Goal: Task Accomplishment & Management: Use online tool/utility

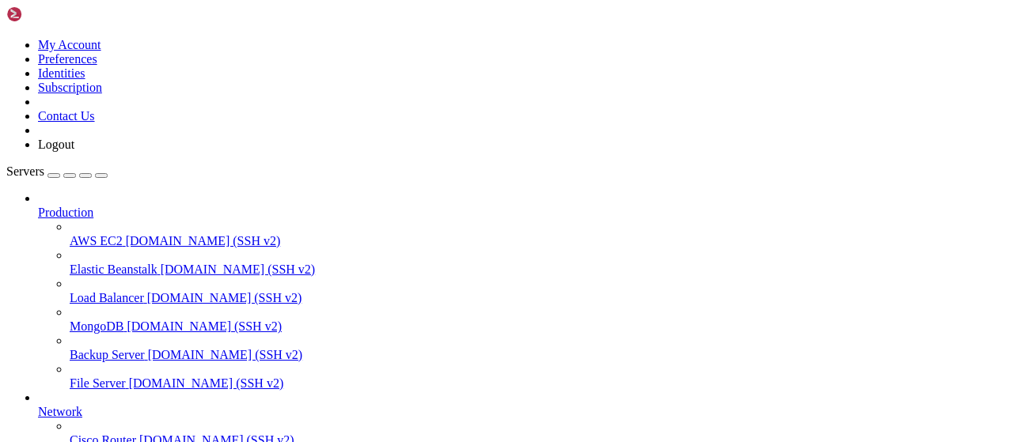
scroll to position [321, 0]
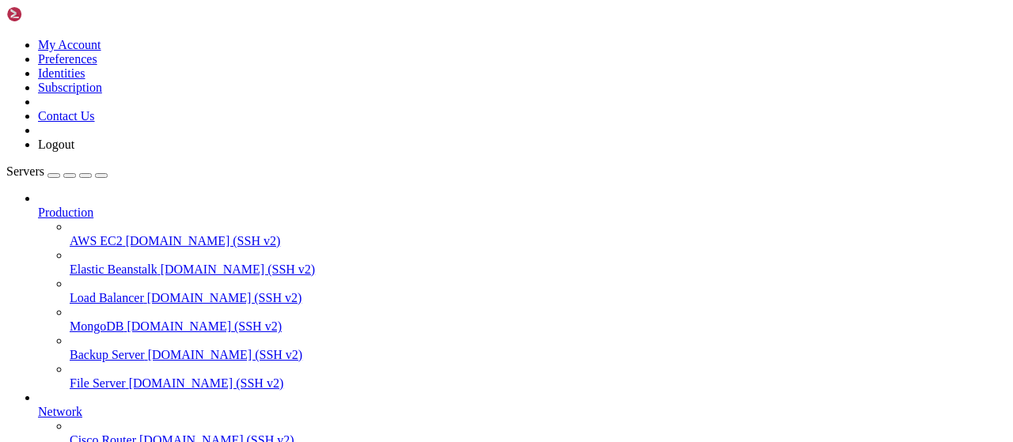
drag, startPoint x: 255, startPoint y: 54, endPoint x: 225, endPoint y: 55, distance: 29.3
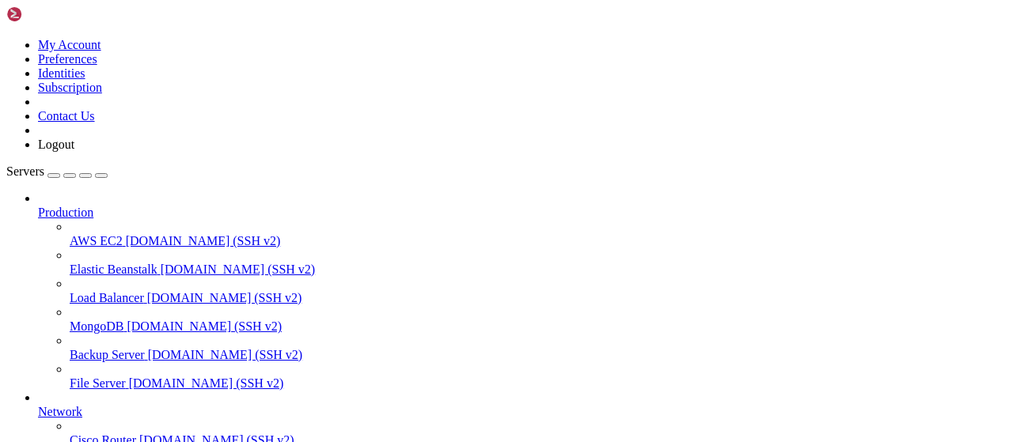
type input "/root/LinkQuest"
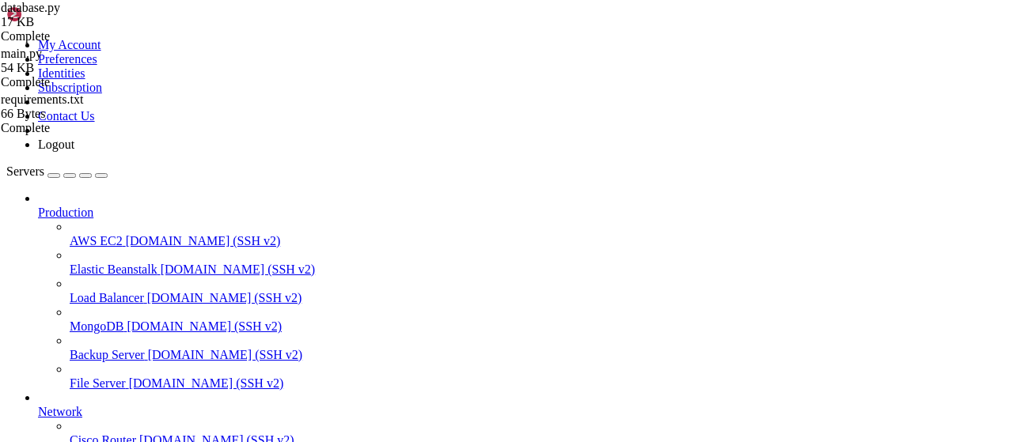
drag, startPoint x: 347, startPoint y: 57, endPoint x: 232, endPoint y: 56, distance: 115.5
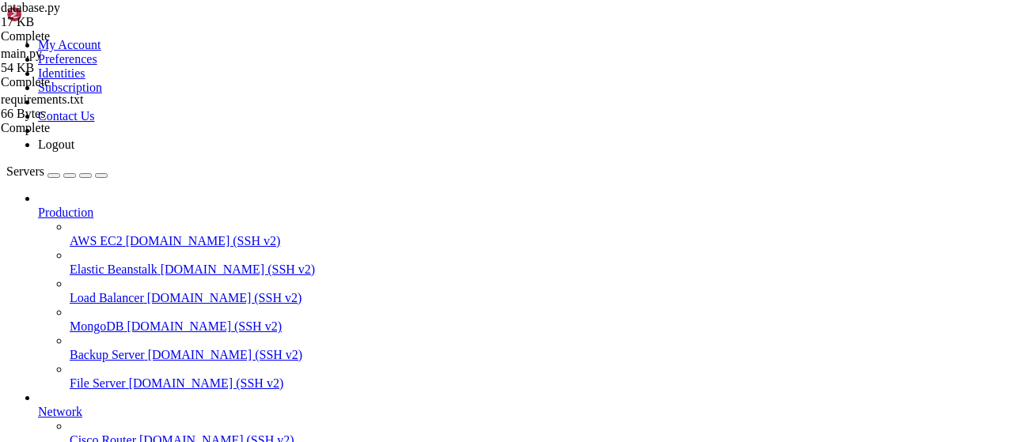
drag, startPoint x: 306, startPoint y: 15, endPoint x: 313, endPoint y: 19, distance: 8.1
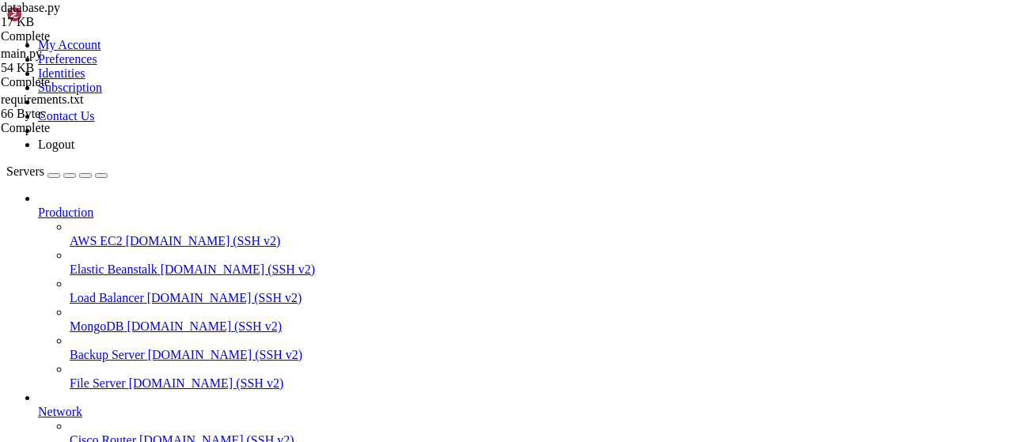
drag, startPoint x: 464, startPoint y: 136, endPoint x: 415, endPoint y: 135, distance: 49.0
type textarea "ModuleNotFoundError: No module named 'matplotlib'"
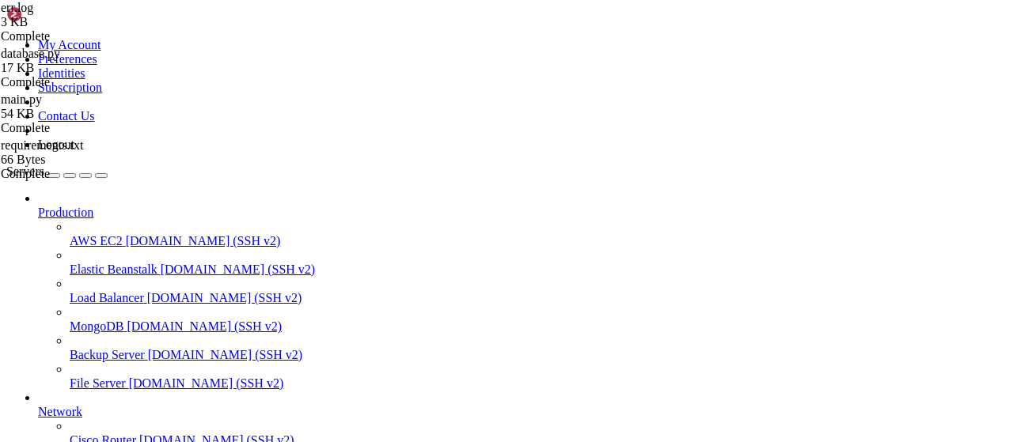
drag, startPoint x: 464, startPoint y: 139, endPoint x: 418, endPoint y: 135, distance: 46.8
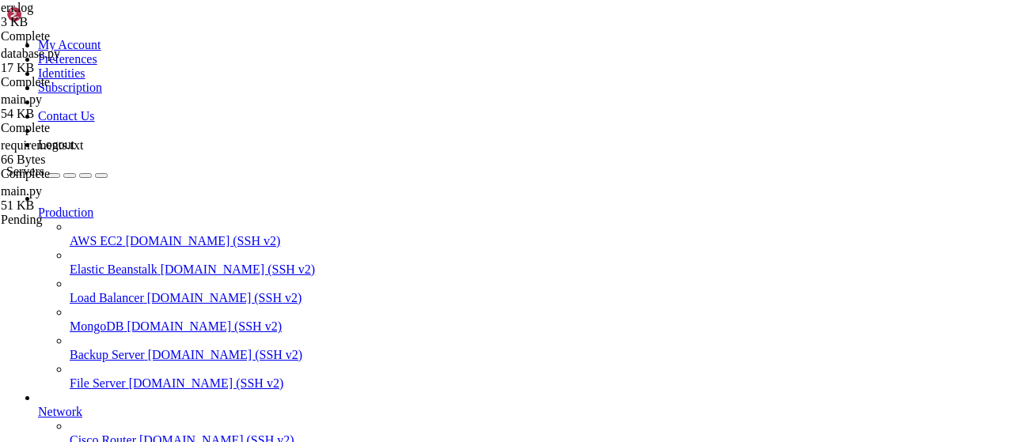
drag, startPoint x: 229, startPoint y: 7, endPoint x: 128, endPoint y: 7, distance: 100.5
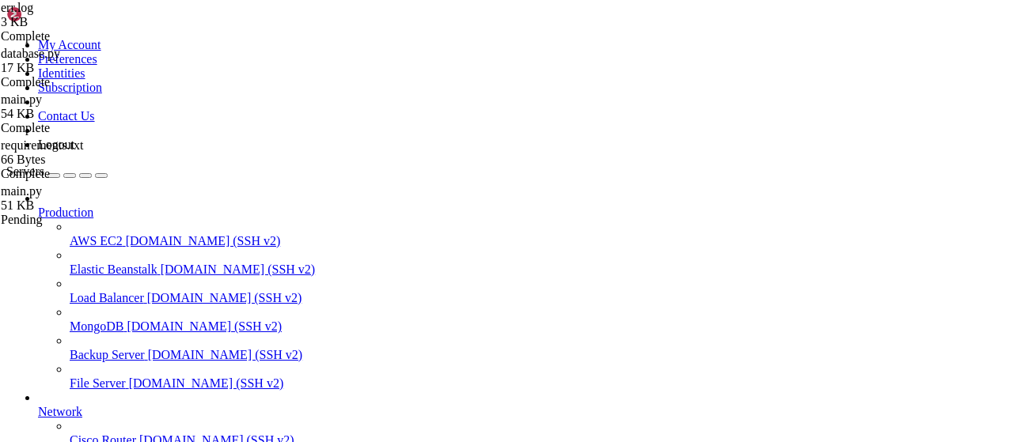
drag, startPoint x: 238, startPoint y: 1009, endPoint x: 258, endPoint y: 1010, distance: 19.8
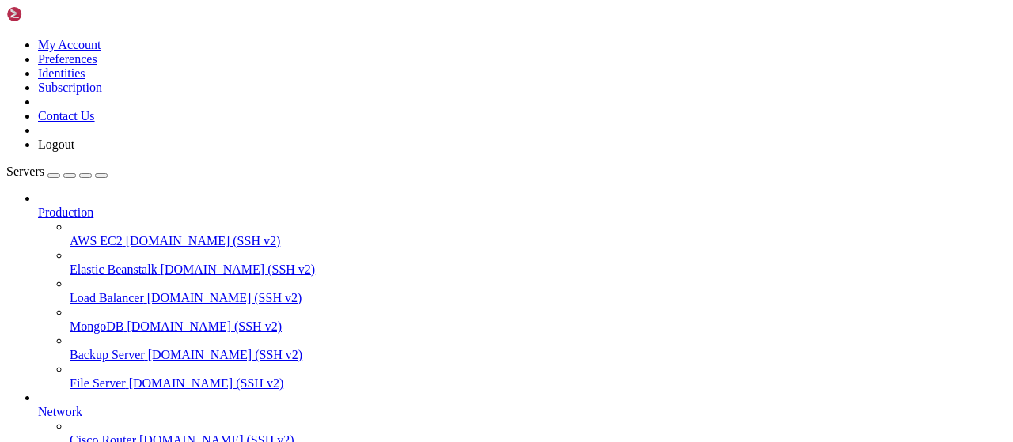
scroll to position [321, 0]
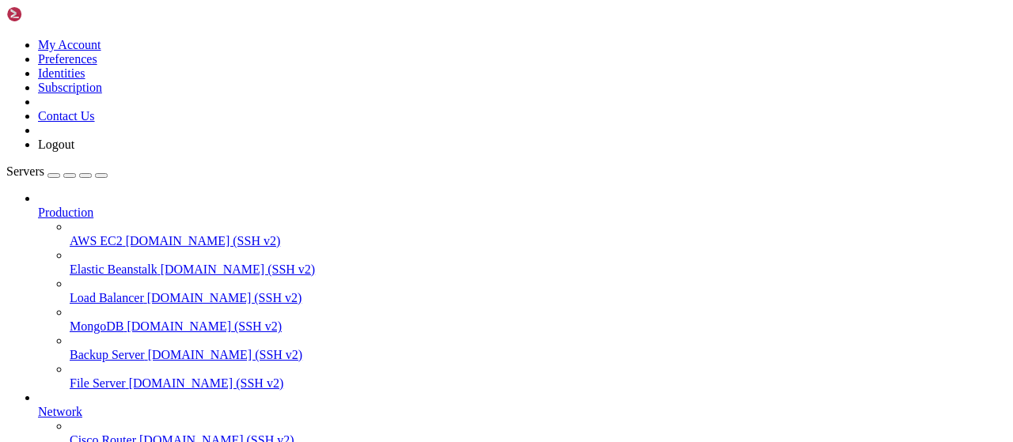
scroll to position [411, 0]
type input "/root/LinkQuest"
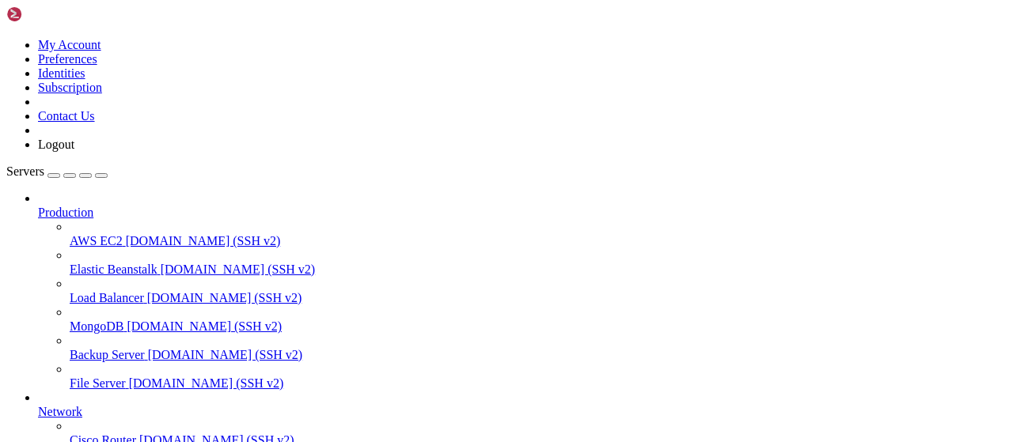
drag, startPoint x: 613, startPoint y: 407, endPoint x: 241, endPoint y: 104, distance: 479.6
type textarea "Traceback (most recent call last): File "/usr/local/lib/python3.10/dist-package…"
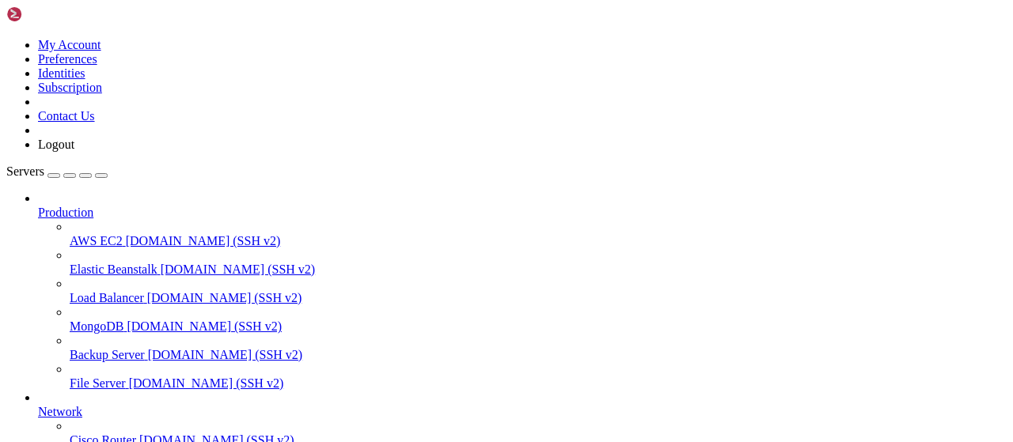
type input "/root"
